Goal: Information Seeking & Learning: Check status

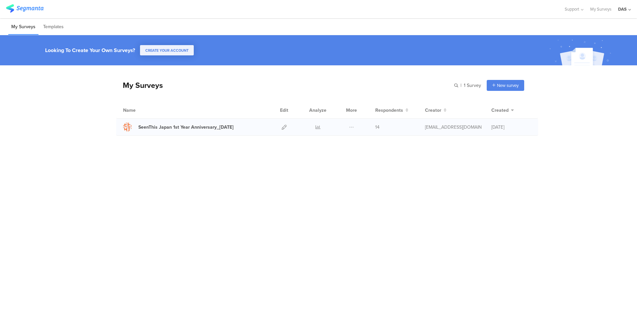
click at [321, 126] on div at bounding box center [318, 127] width 20 height 17
click at [320, 127] on icon at bounding box center [318, 127] width 5 height 5
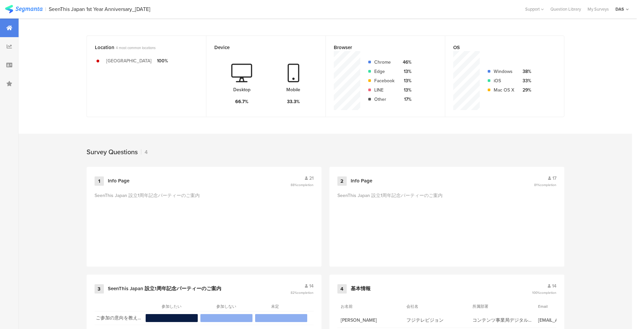
scroll to position [211, 0]
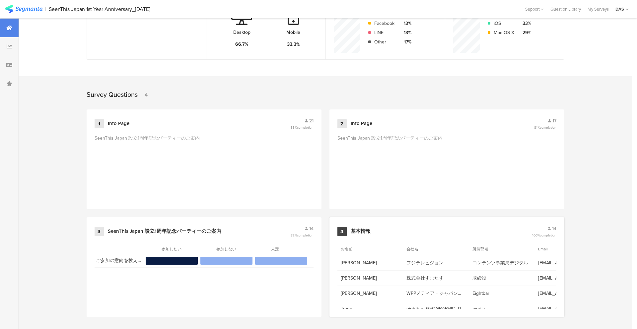
click at [552, 226] on span "14" at bounding box center [554, 228] width 4 height 7
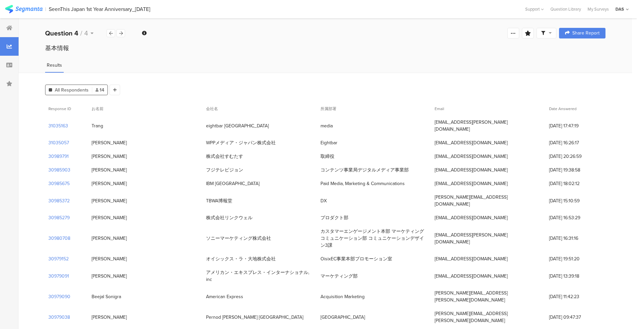
scroll to position [10, 0]
